Goal: Task Accomplishment & Management: Use online tool/utility

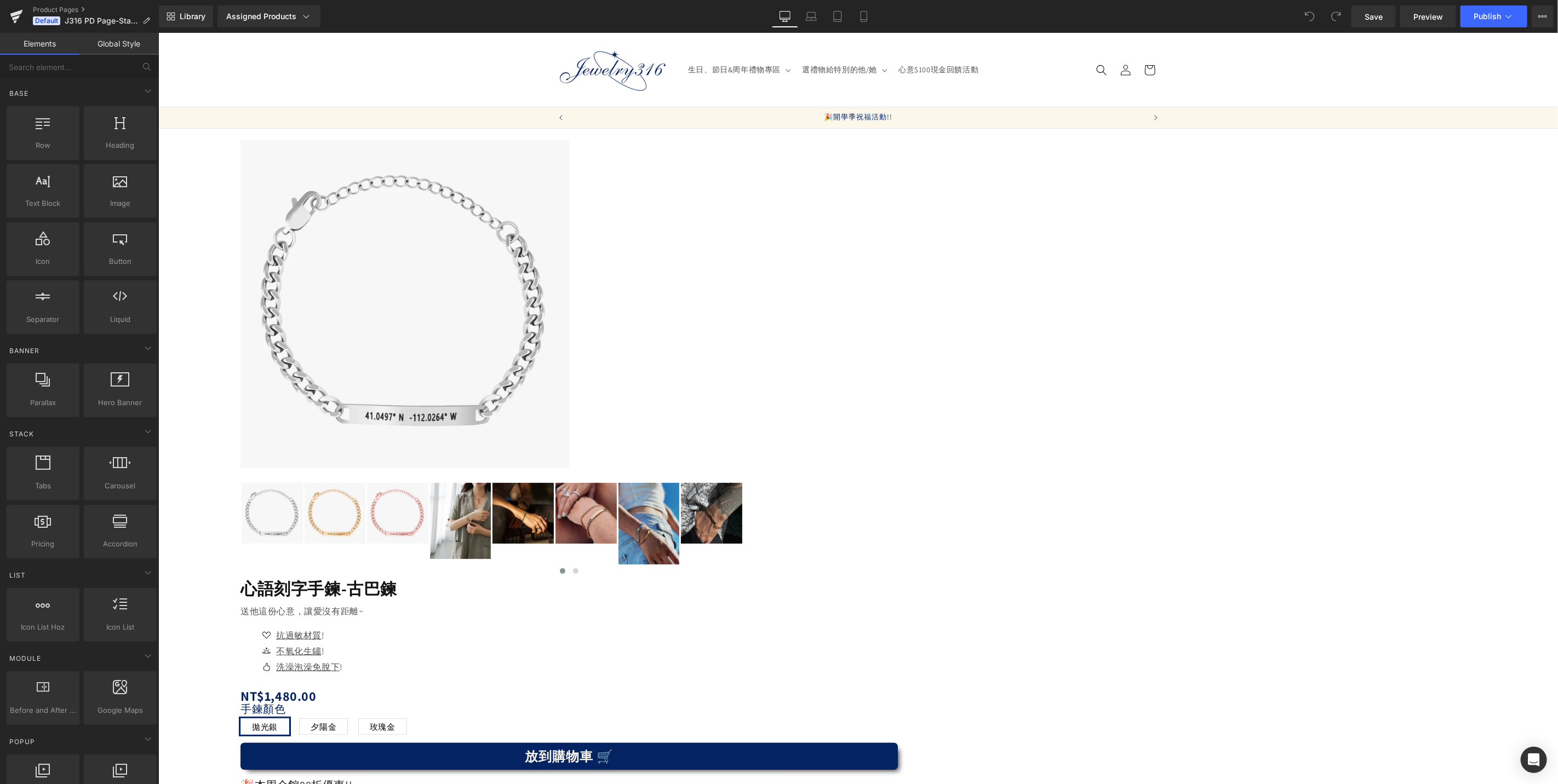
click at [158, 32] on icon at bounding box center [158, 32] width 0 height 0
click at [897, 775] on p "🎉本周全館88折優惠!!" at bounding box center [568, 785] width 657 height 20
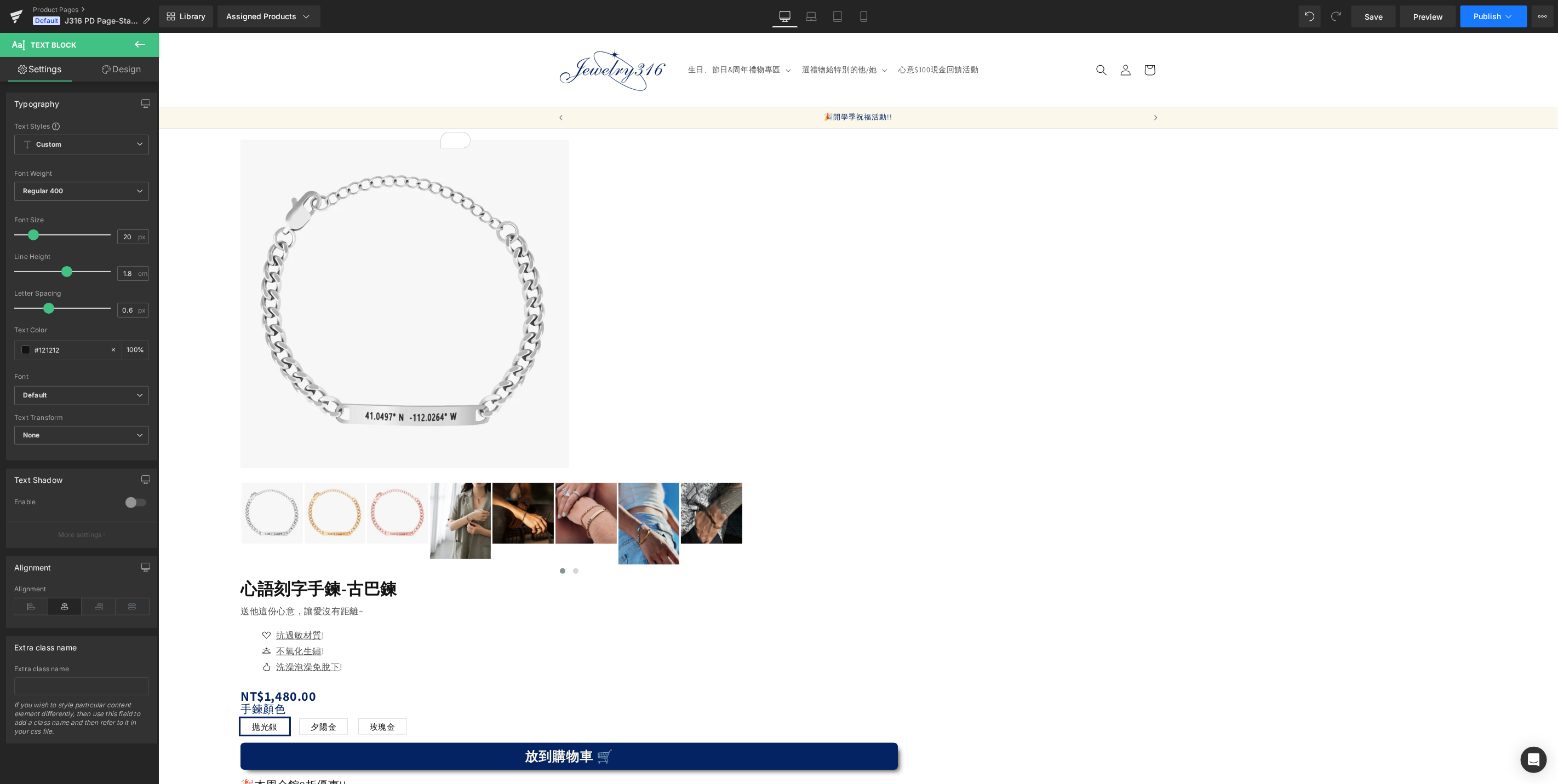
click at [1476, 18] on span "Publish" at bounding box center [1487, 17] width 28 height 9
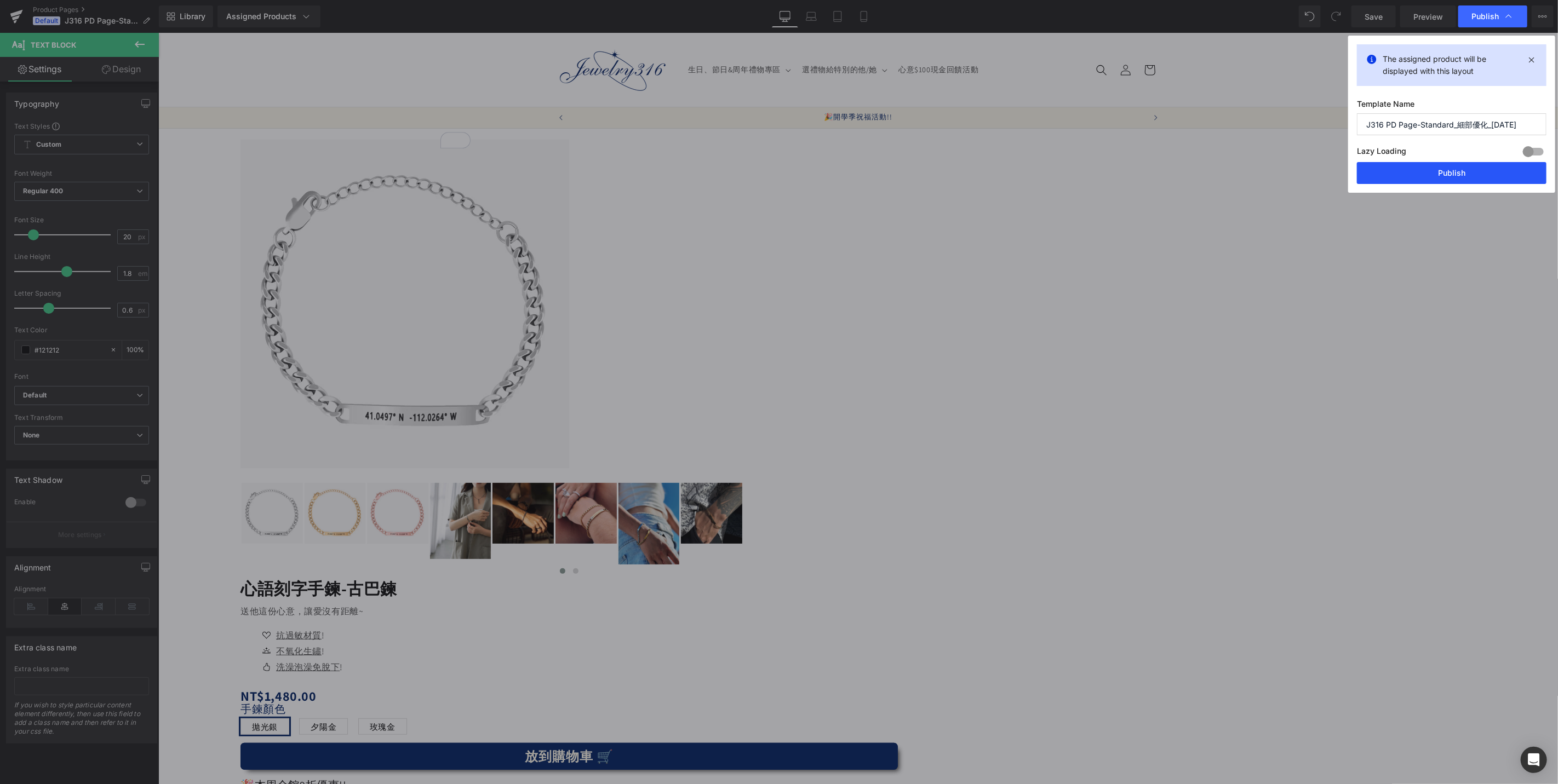
click at [1438, 173] on button "Publish" at bounding box center [1452, 173] width 190 height 22
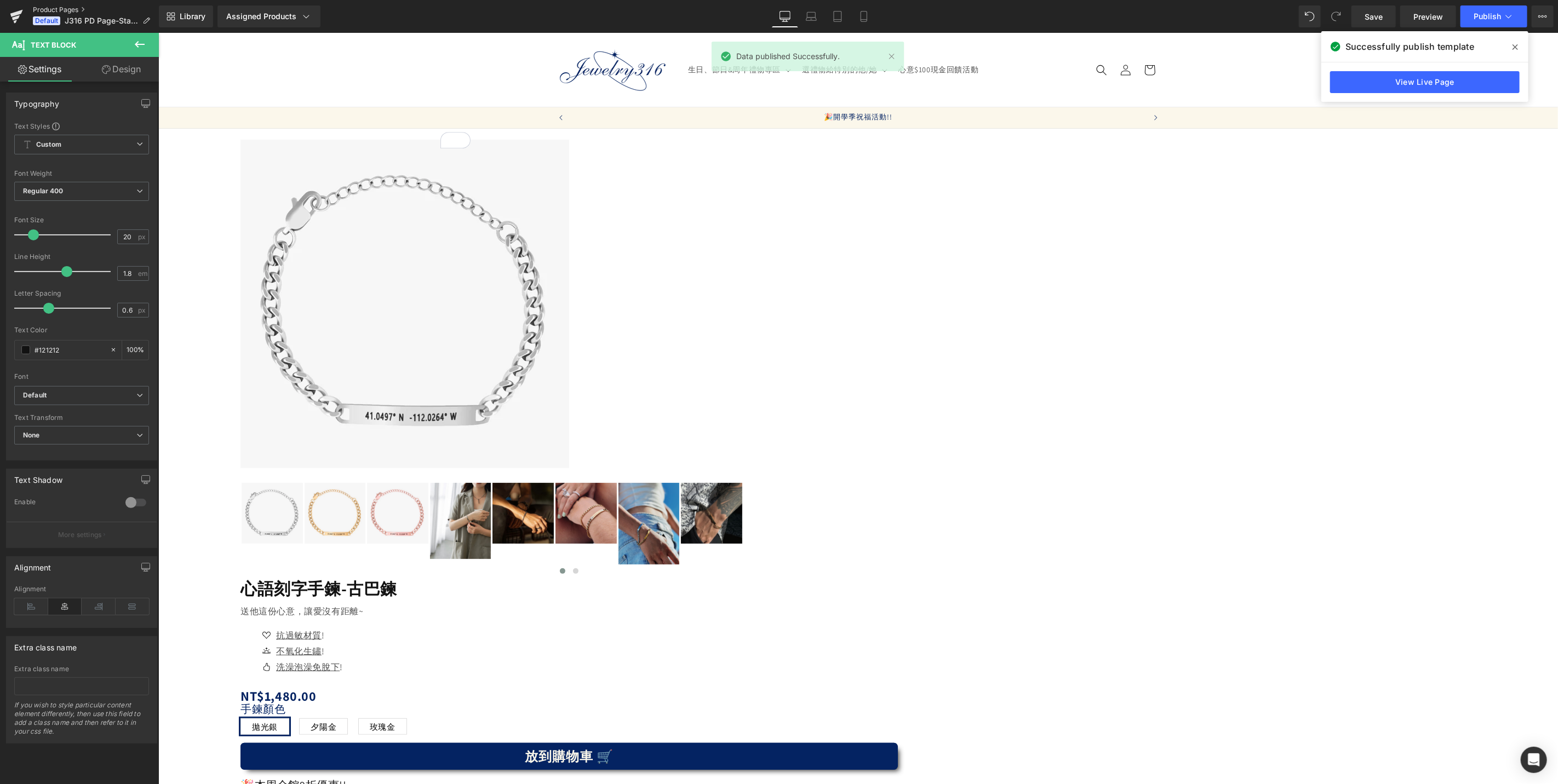
click at [74, 12] on link "Product Pages" at bounding box center [96, 10] width 126 height 9
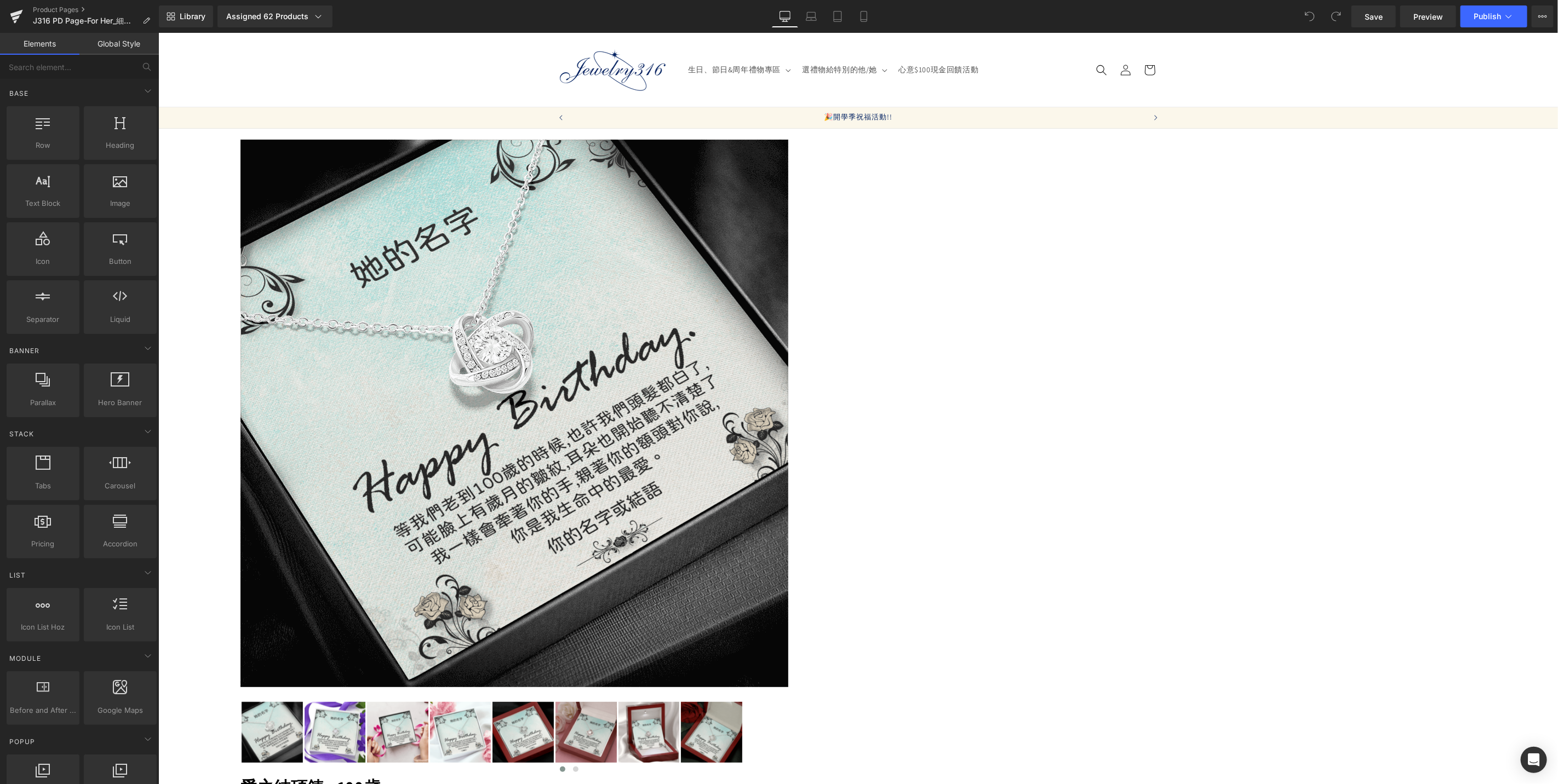
click at [158, 32] on icon at bounding box center [158, 32] width 0 height 0
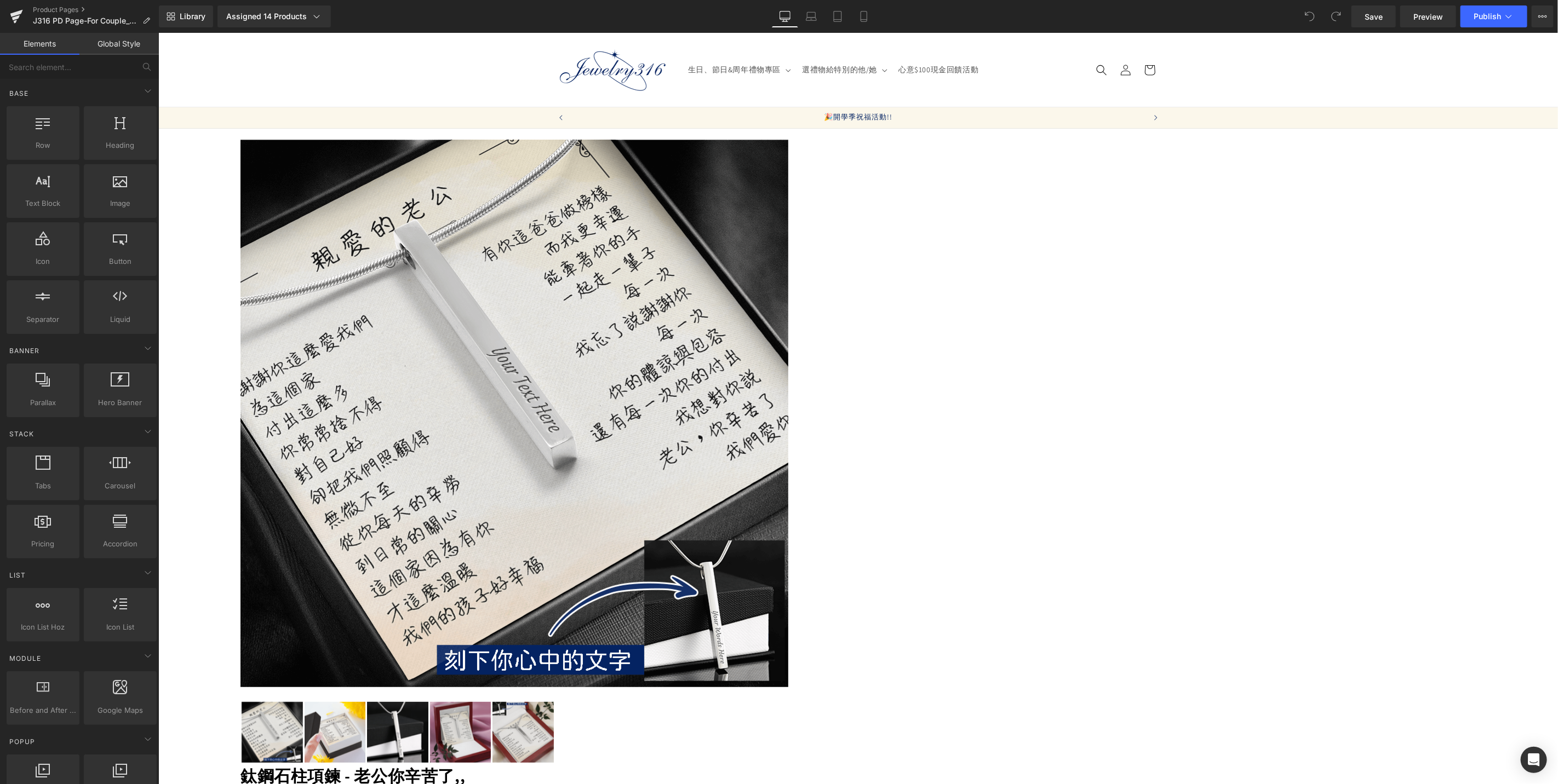
click at [158, 32] on icon at bounding box center [158, 32] width 0 height 0
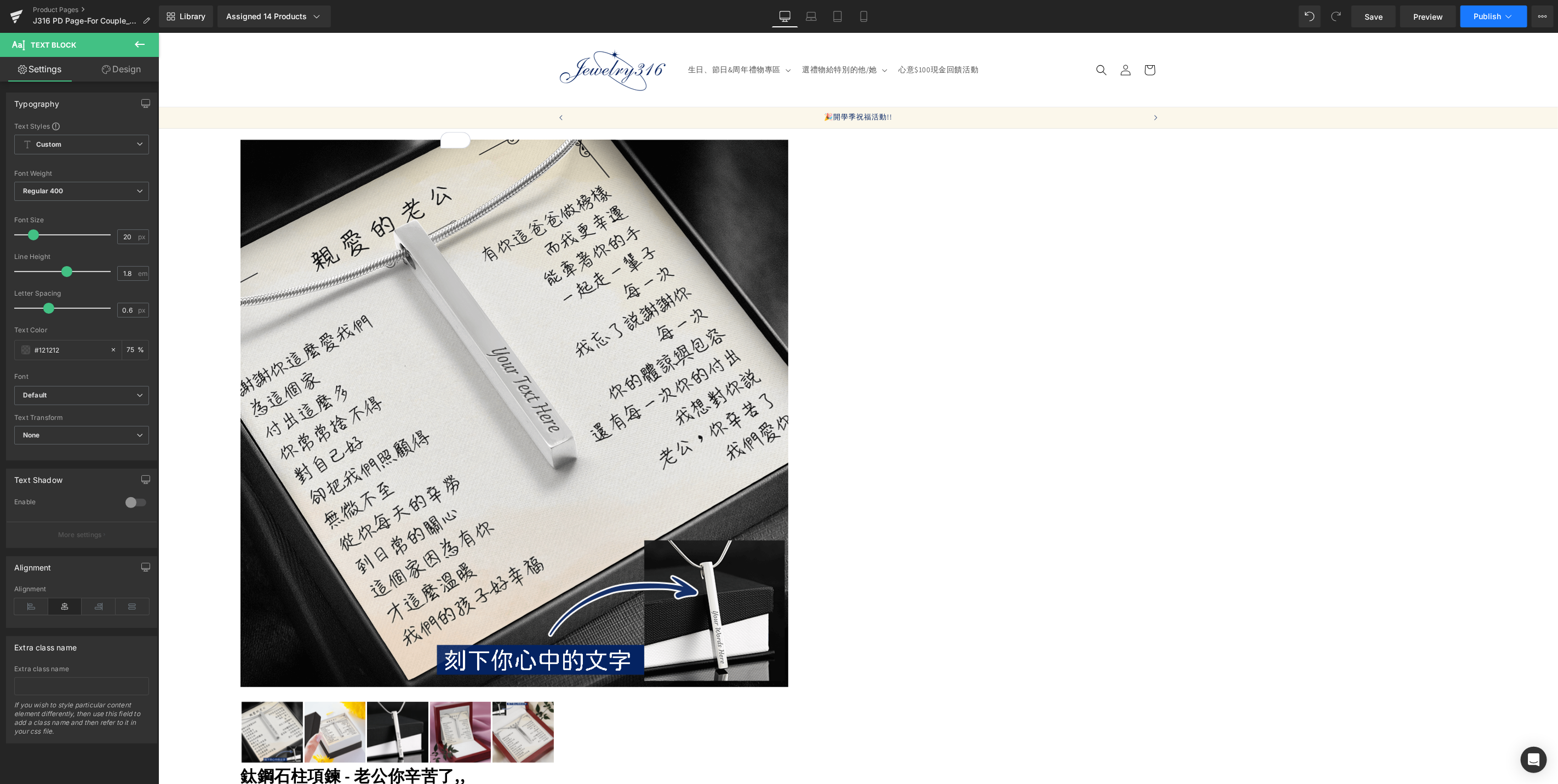
click at [1497, 10] on button "Publish" at bounding box center [1494, 17] width 67 height 22
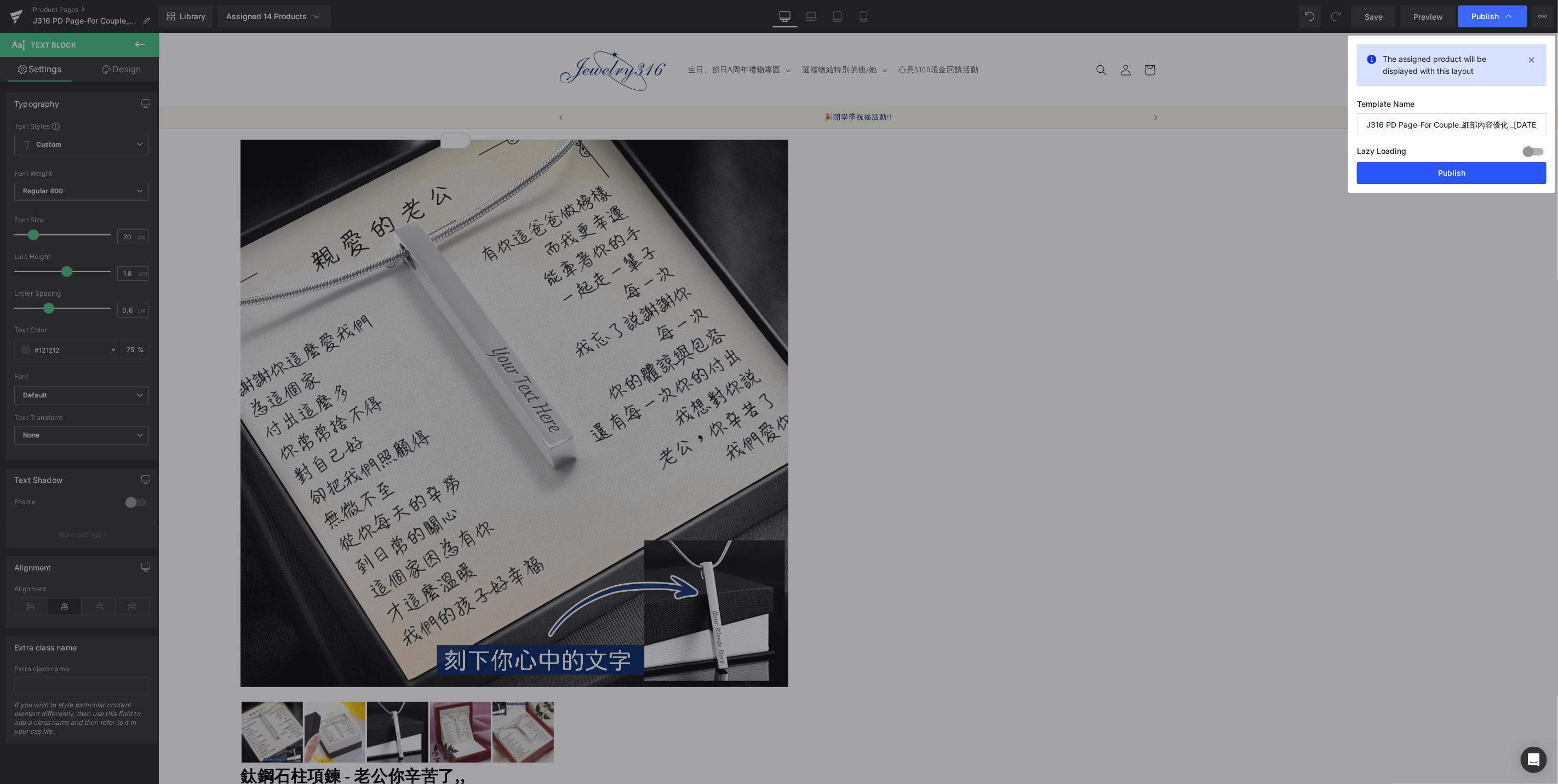
click at [1482, 168] on button "Publish" at bounding box center [1452, 173] width 190 height 22
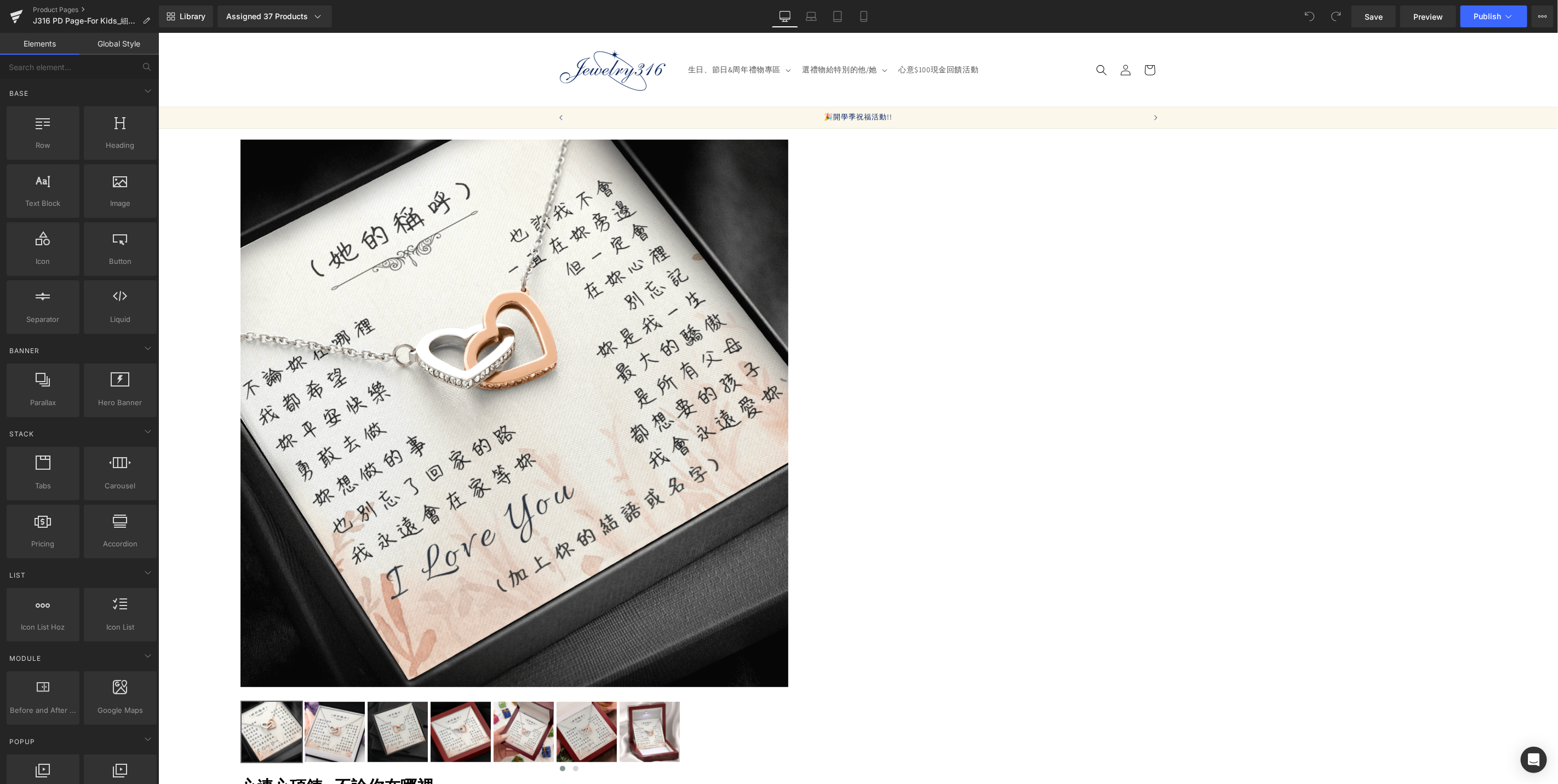
click at [158, 32] on icon at bounding box center [158, 32] width 0 height 0
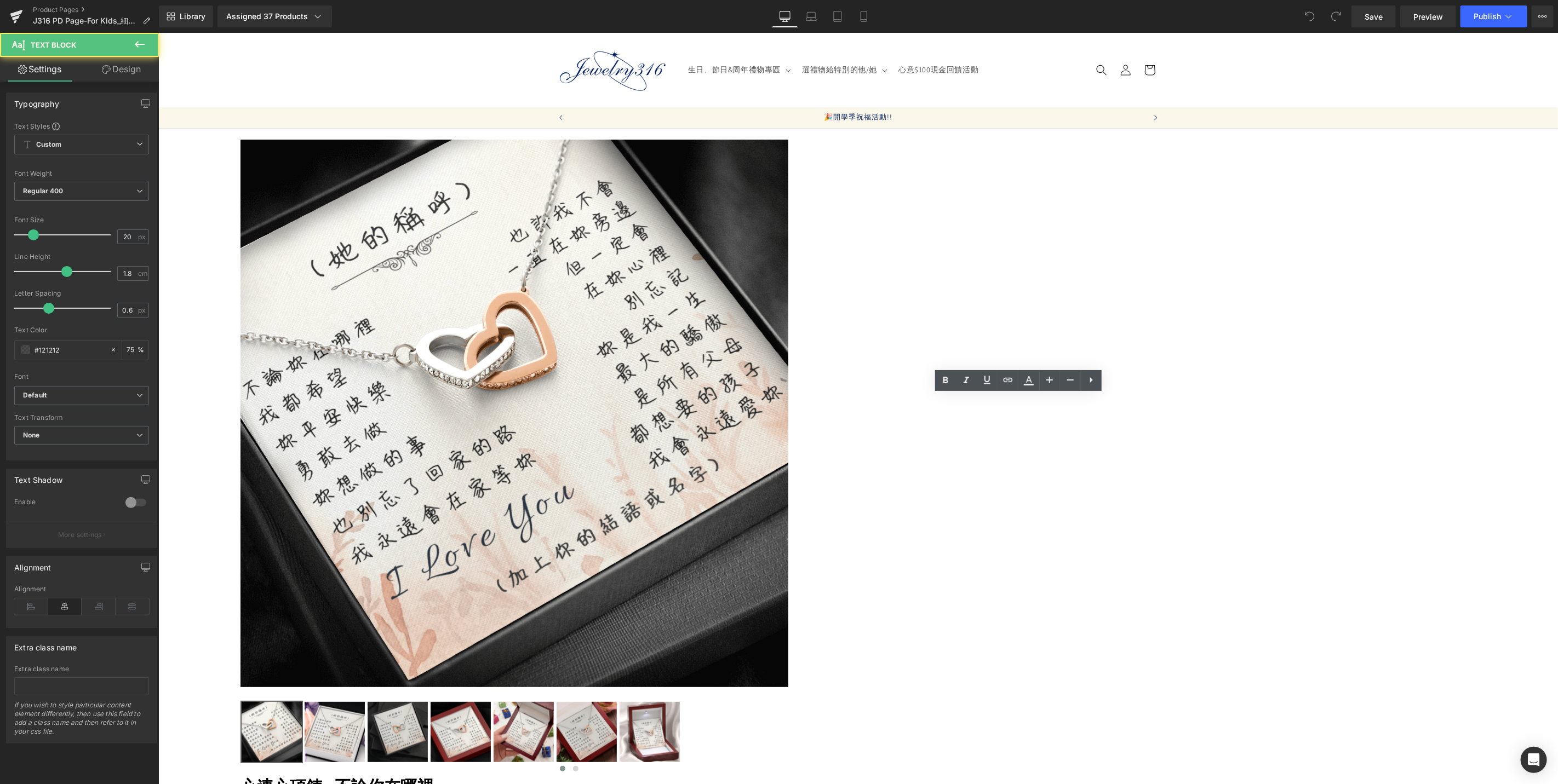
drag, startPoint x: 988, startPoint y: 398, endPoint x: 1070, endPoint y: 403, distance: 82.2
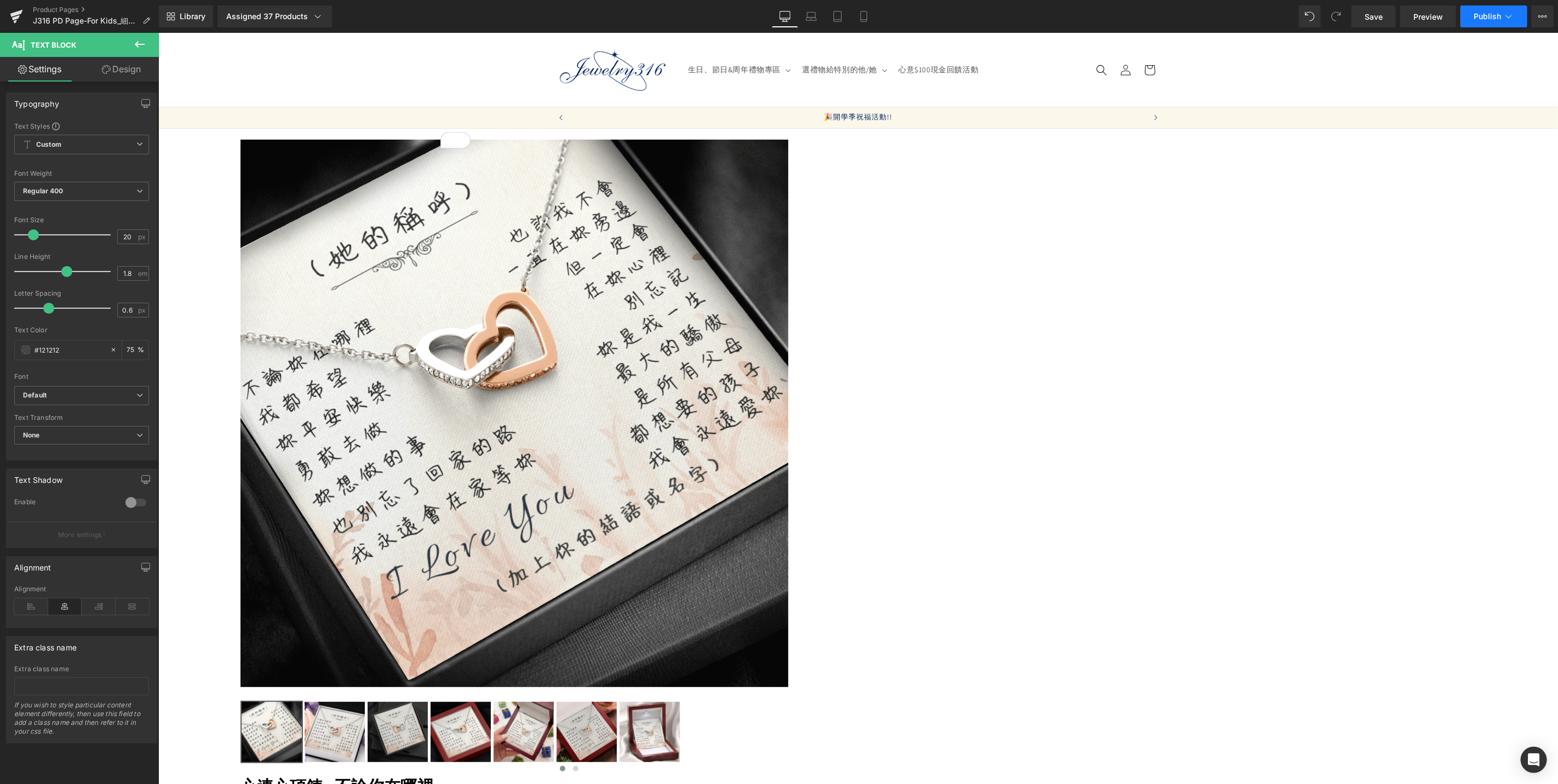
click at [1474, 15] on span "Publish" at bounding box center [1487, 17] width 28 height 9
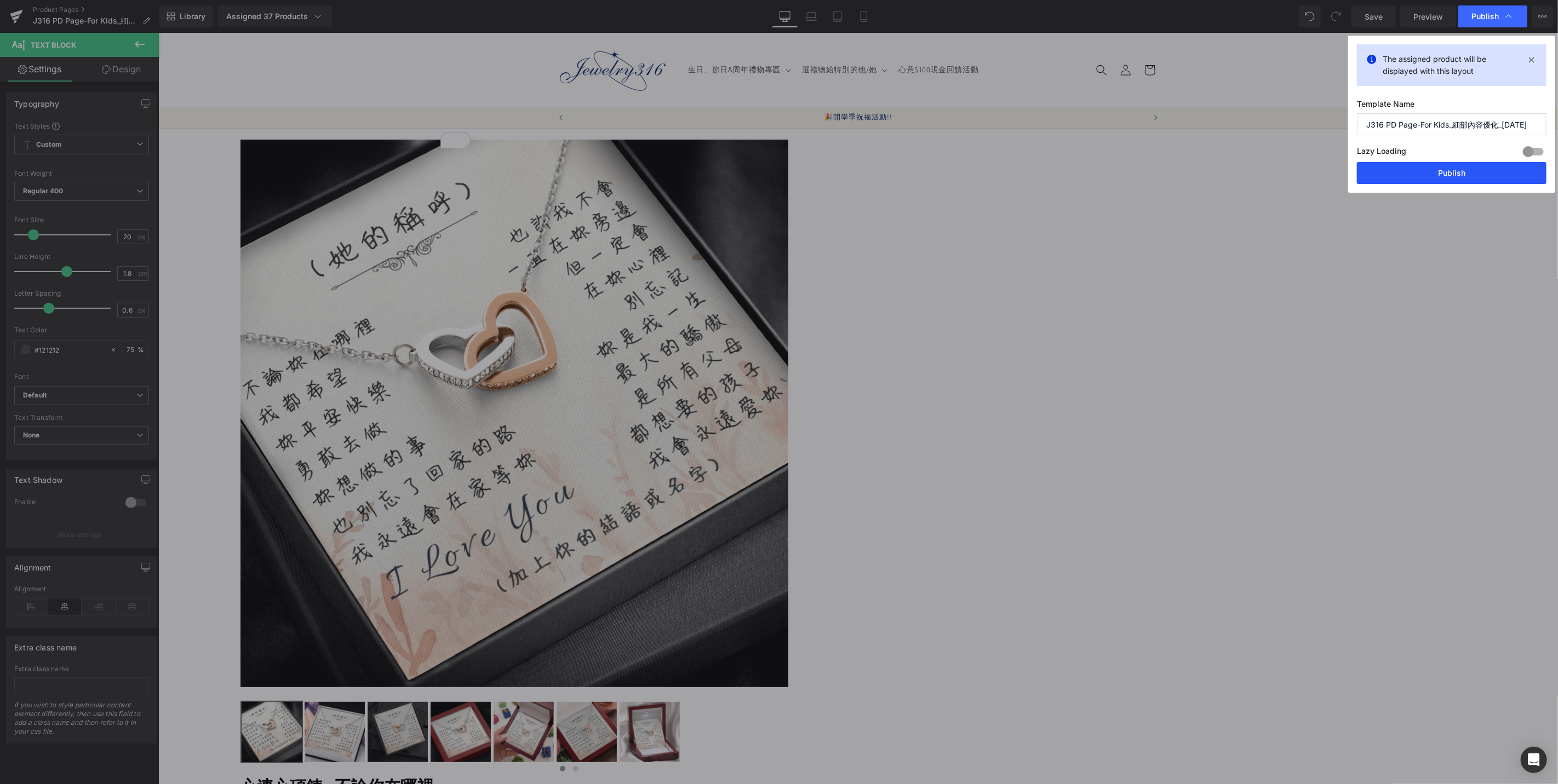
click at [1454, 176] on button "Publish" at bounding box center [1452, 173] width 190 height 22
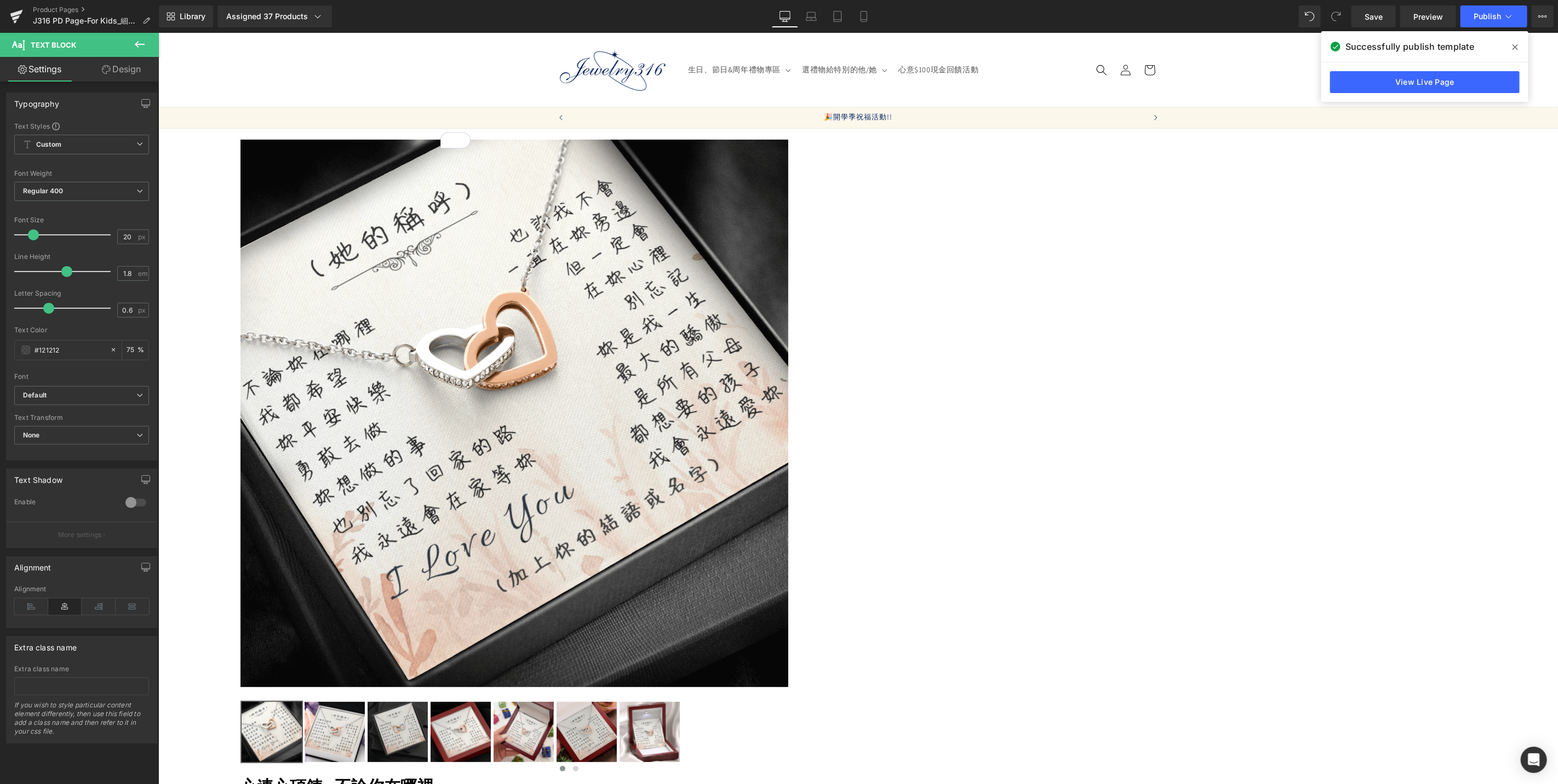
click at [158, 32] on link at bounding box center [158, 32] width 0 height 0
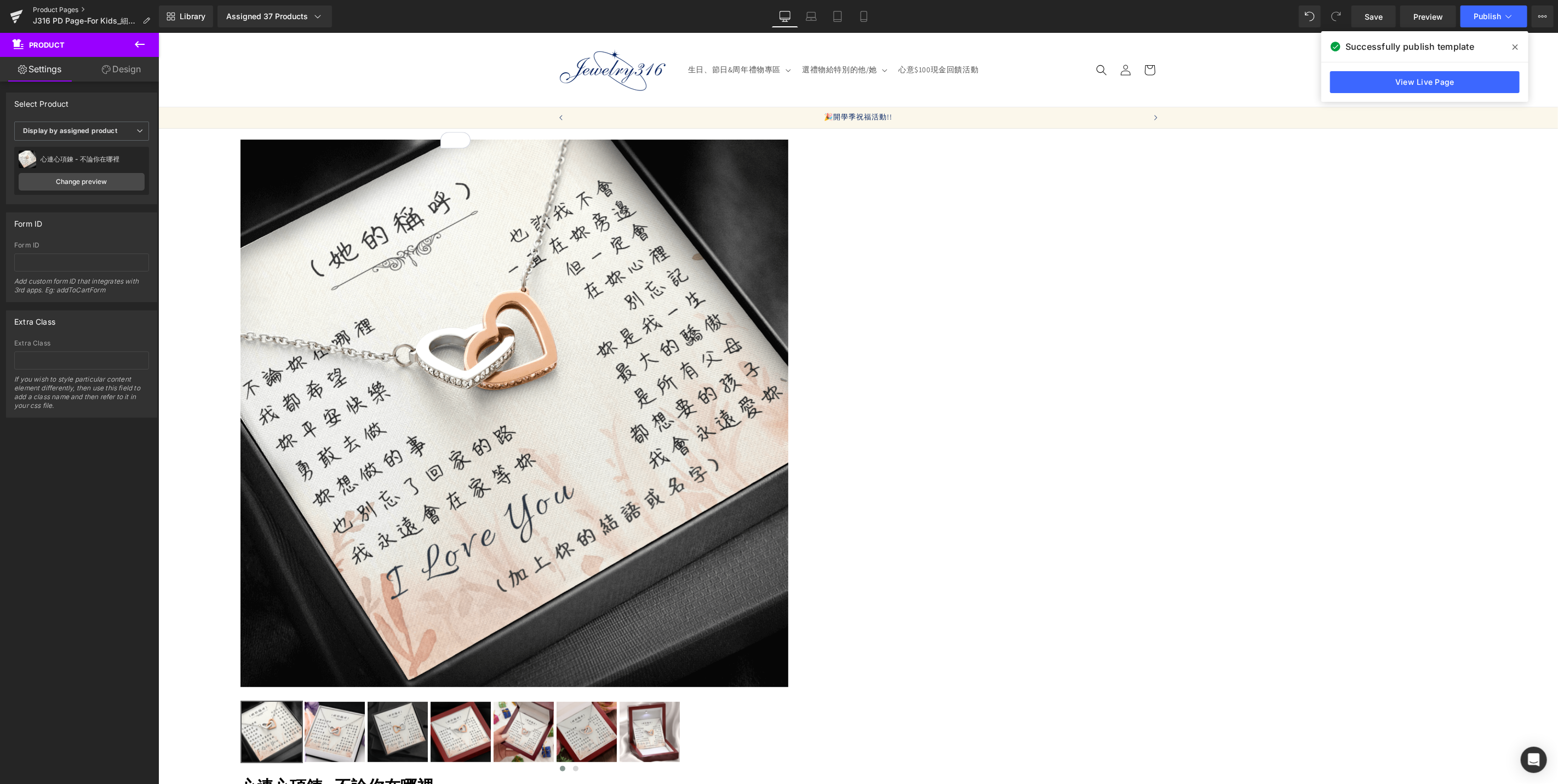
click at [61, 9] on link "Product Pages" at bounding box center [96, 10] width 126 height 9
